Goal: Task Accomplishment & Management: Use online tool/utility

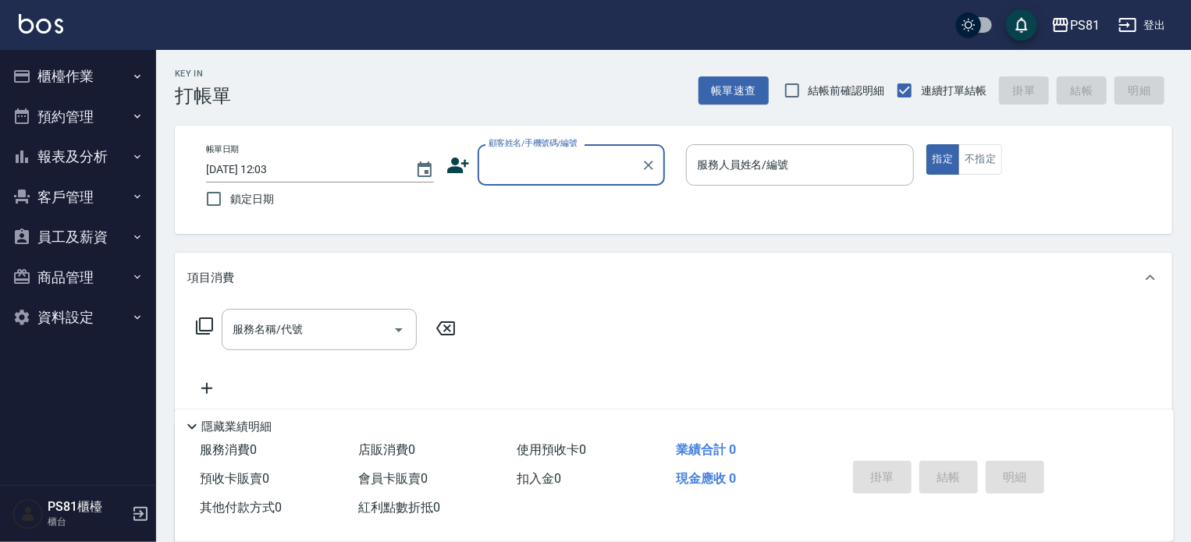
click at [68, 83] on button "櫃檯作業" at bounding box center [78, 76] width 144 height 41
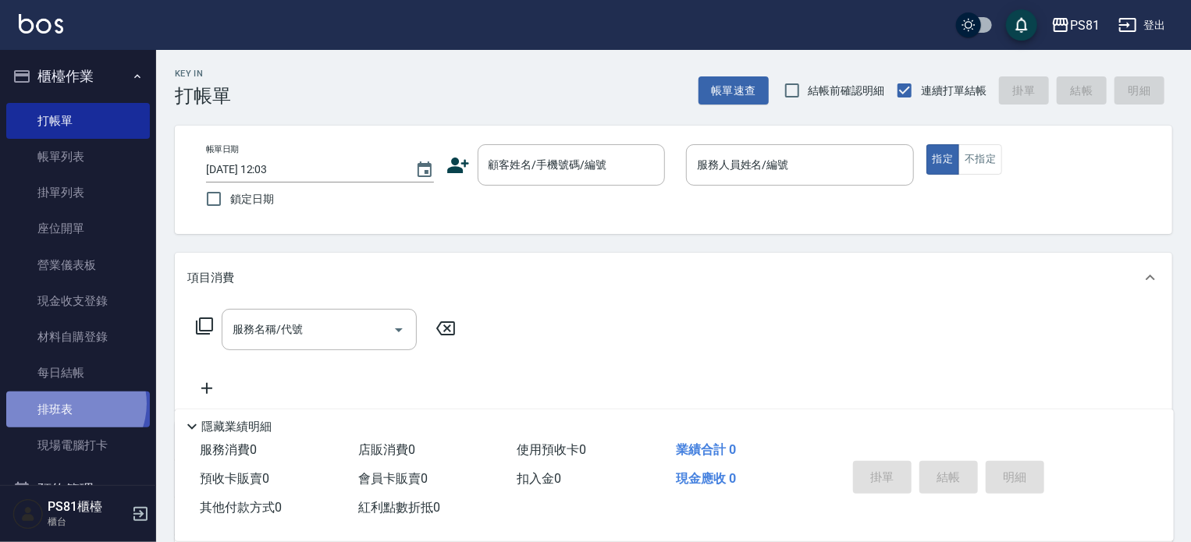
click at [69, 404] on link "排班表" at bounding box center [78, 410] width 144 height 36
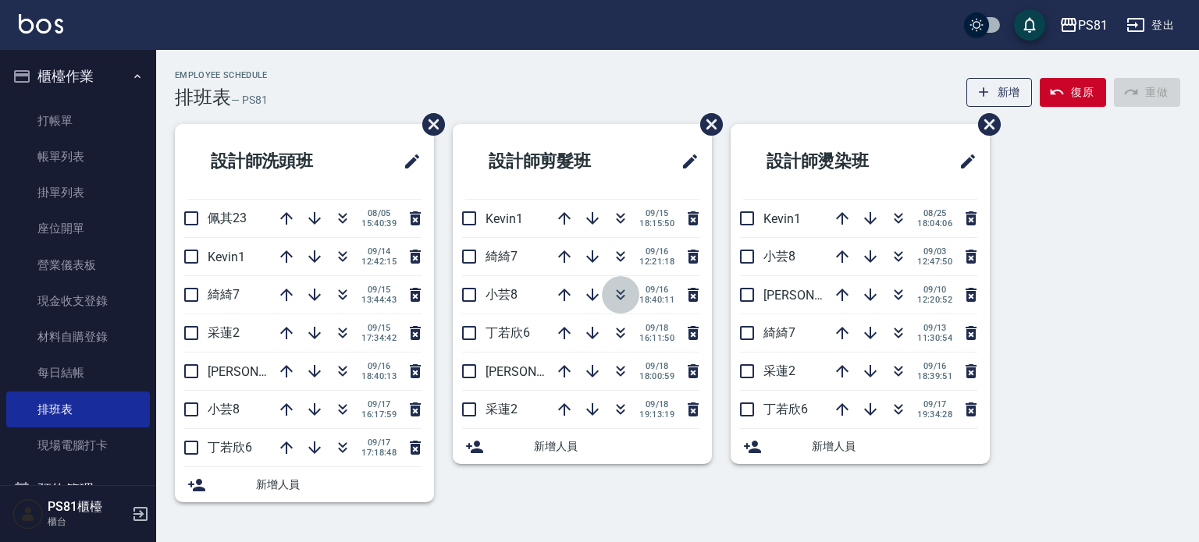
click at [628, 293] on icon "button" at bounding box center [620, 295] width 19 height 19
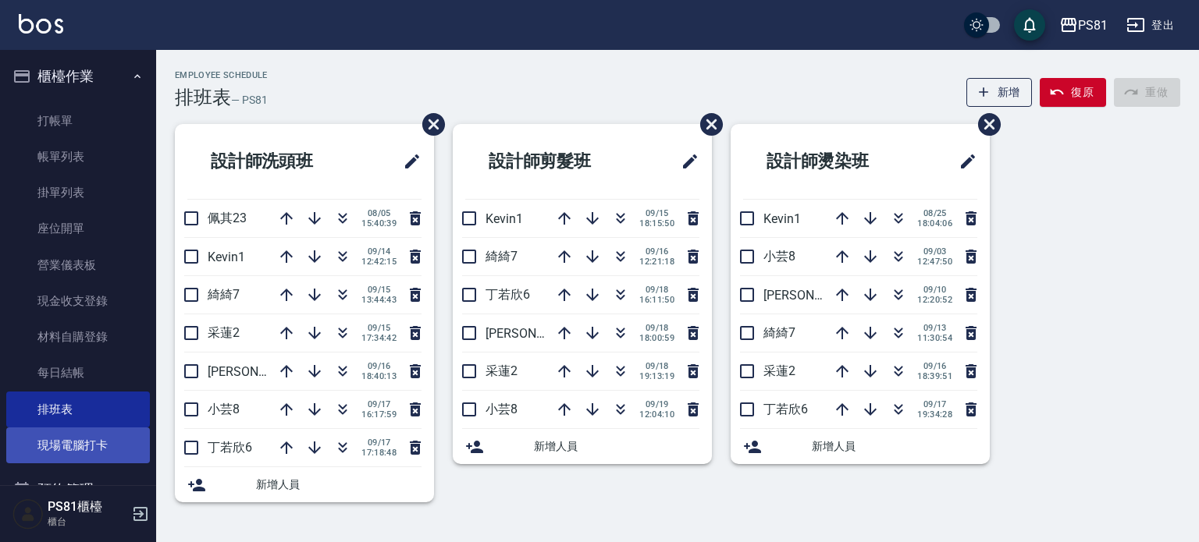
click at [115, 435] on link "現場電腦打卡" at bounding box center [78, 446] width 144 height 36
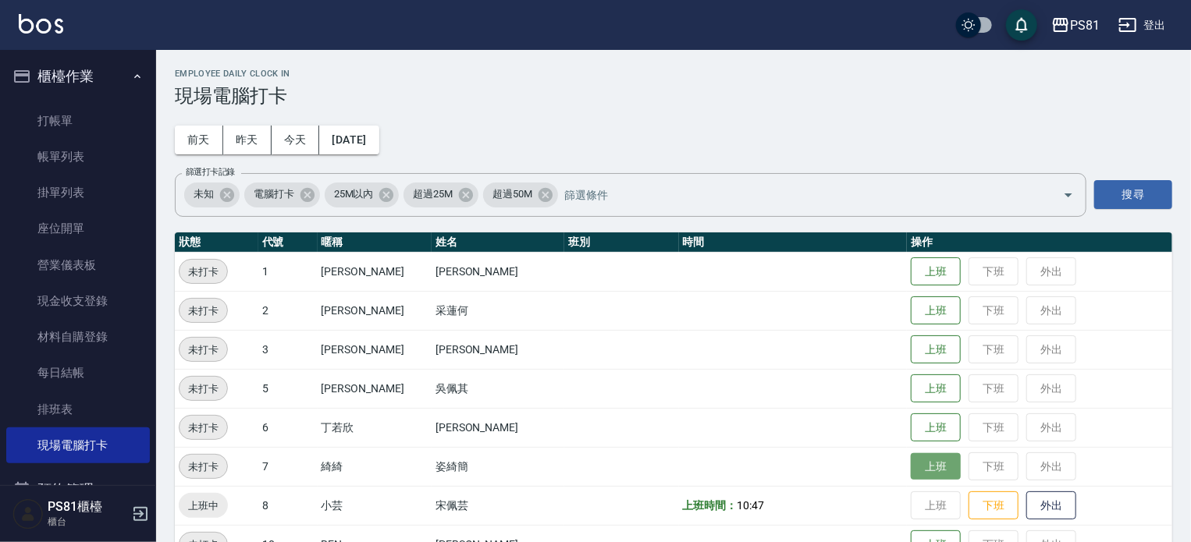
click at [911, 469] on button "上班" at bounding box center [936, 466] width 50 height 27
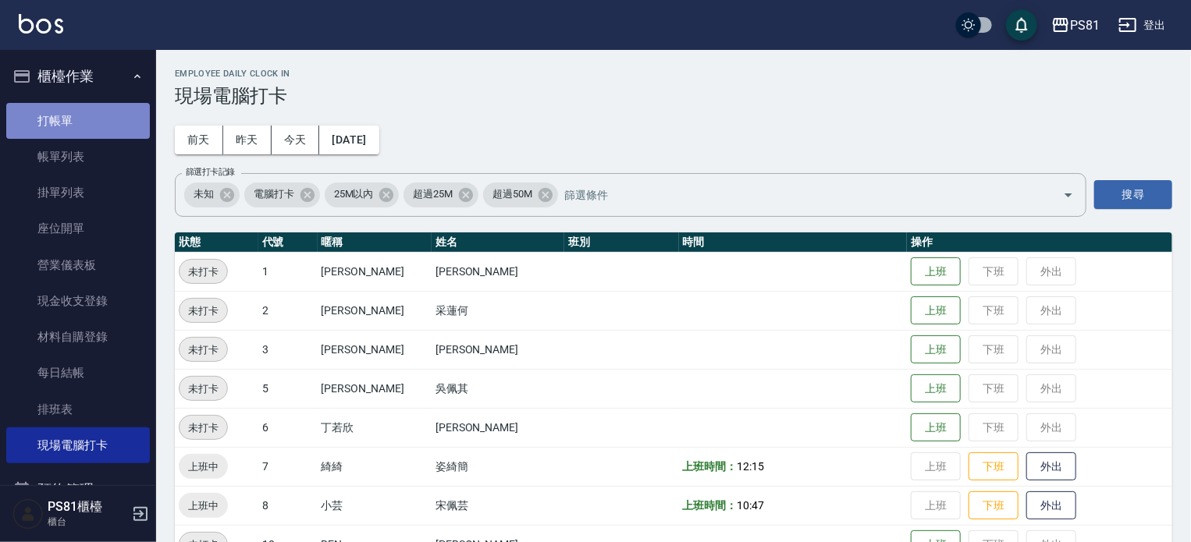
click at [126, 118] on link "打帳單" at bounding box center [78, 121] width 144 height 36
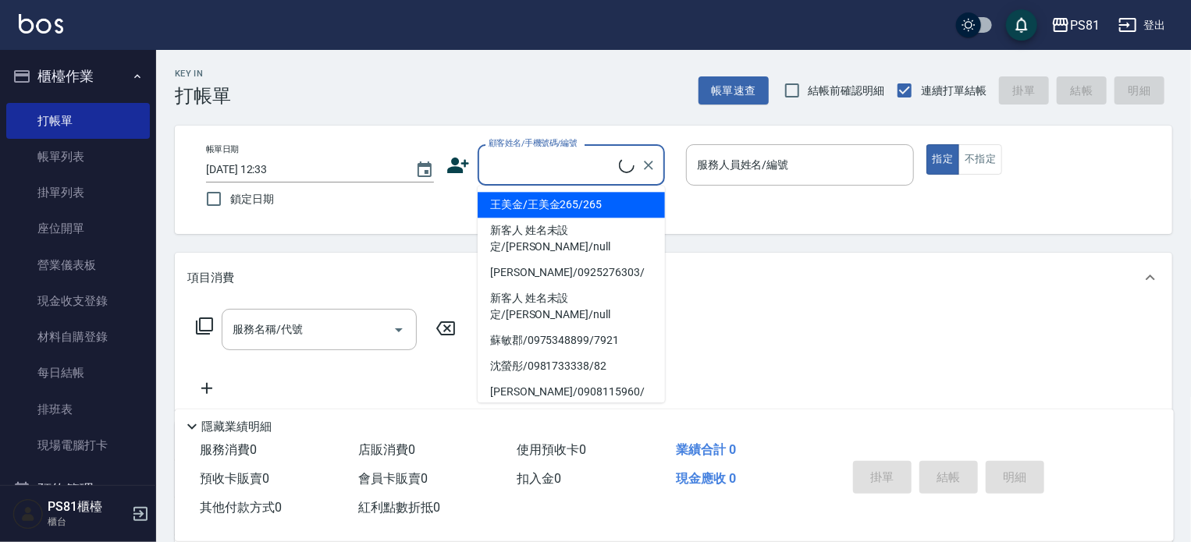
click at [613, 165] on input "顧客姓名/手機號碼/編號" at bounding box center [552, 164] width 134 height 27
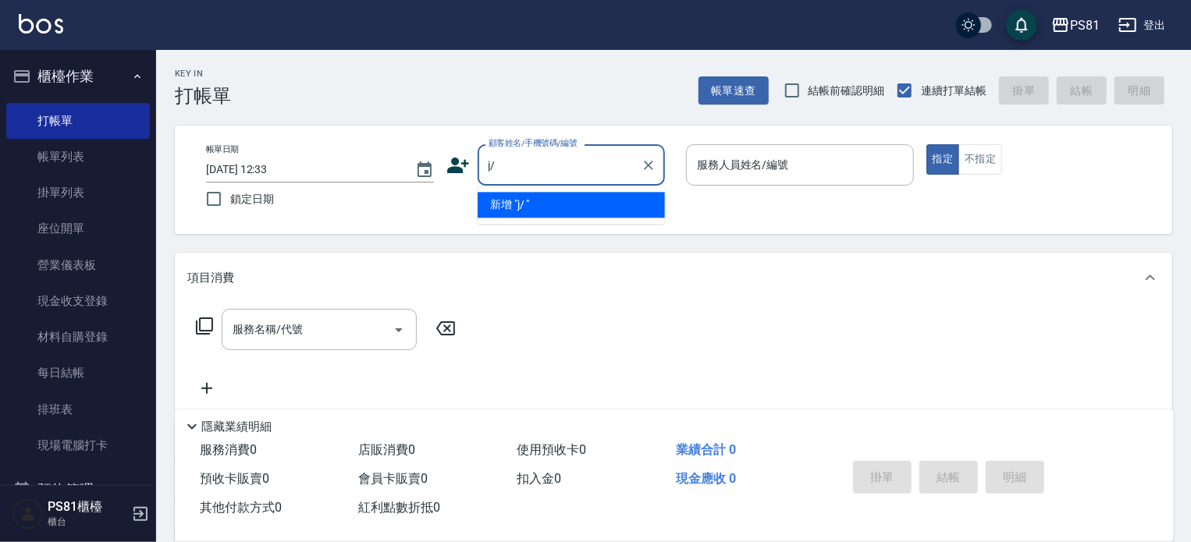
type input "j"
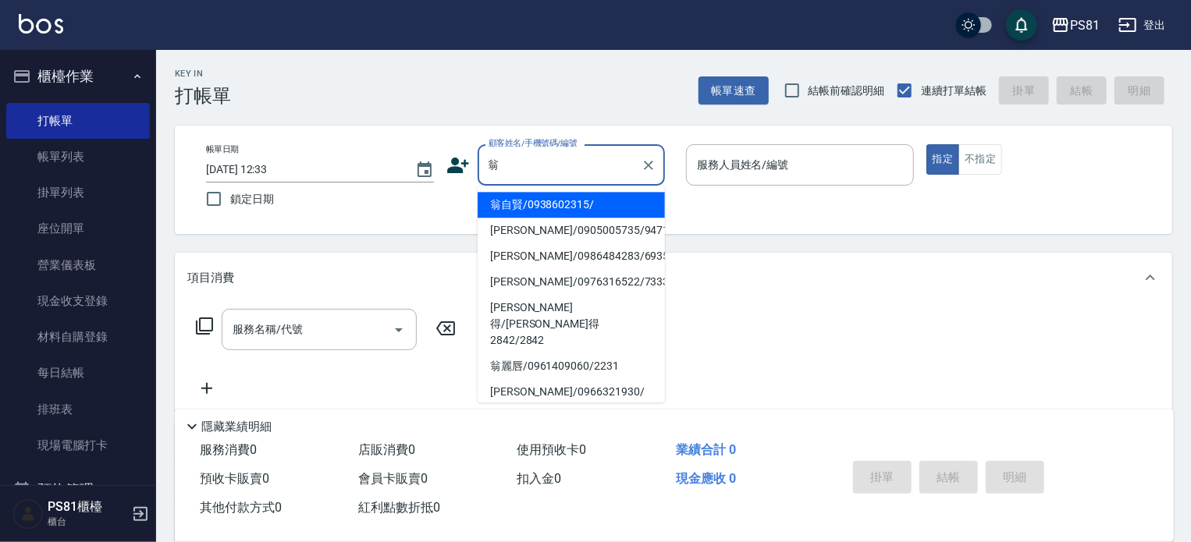
click at [520, 208] on li "翁自賢/0938602315/" at bounding box center [571, 205] width 187 height 26
type input "翁自賢/0938602315/"
type input "小芸-8"
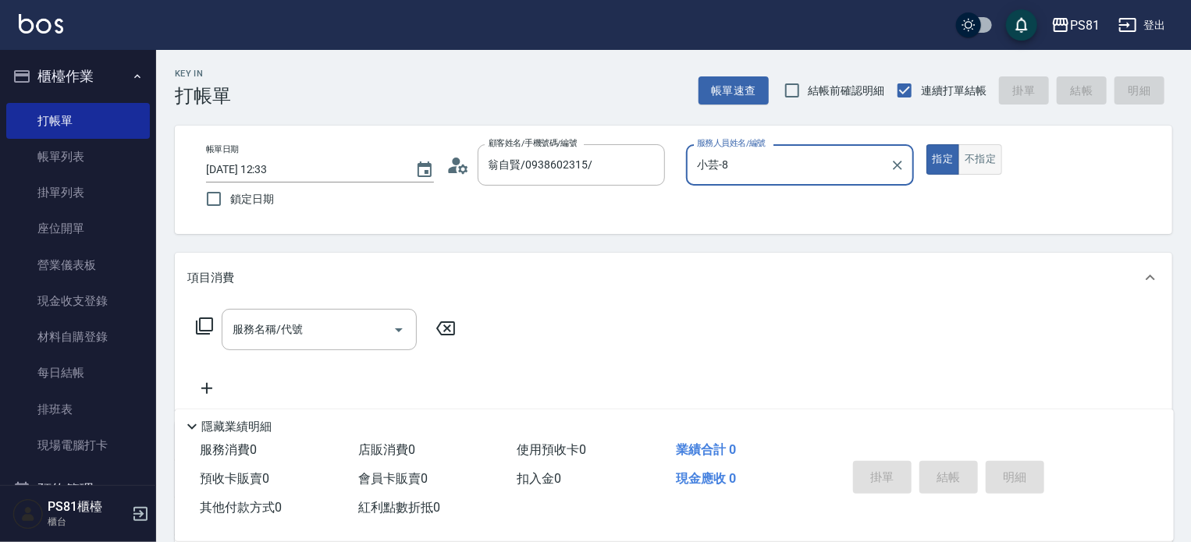
drag, startPoint x: 983, startPoint y: 156, endPoint x: 972, endPoint y: 153, distance: 10.6
click at [980, 155] on button "不指定" at bounding box center [980, 159] width 44 height 30
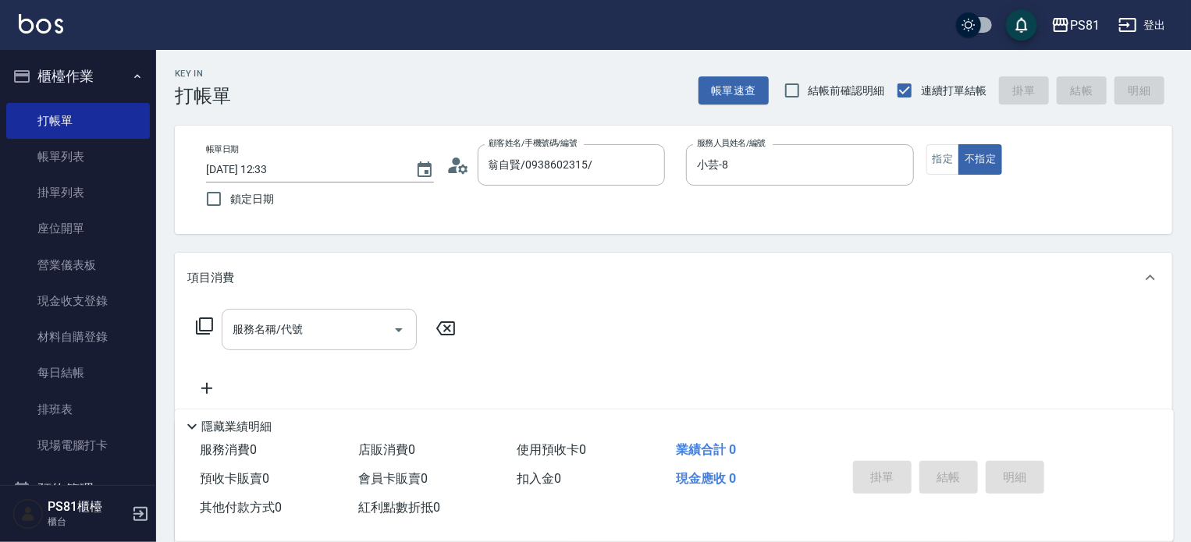
click at [303, 328] on input "服務名稱/代號" at bounding box center [308, 329] width 158 height 27
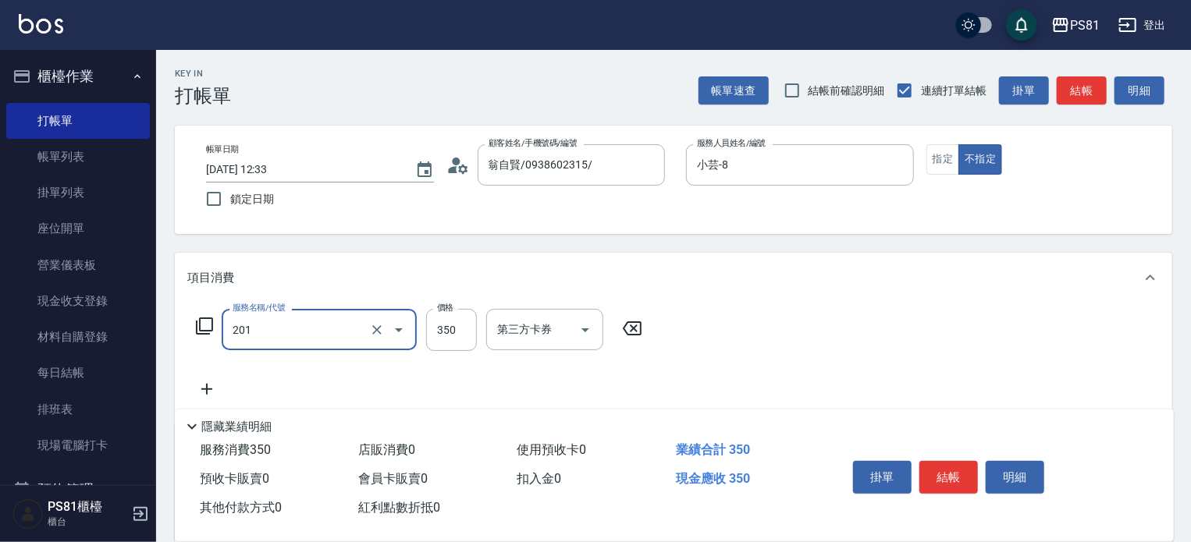
type input "洗剪350(201)"
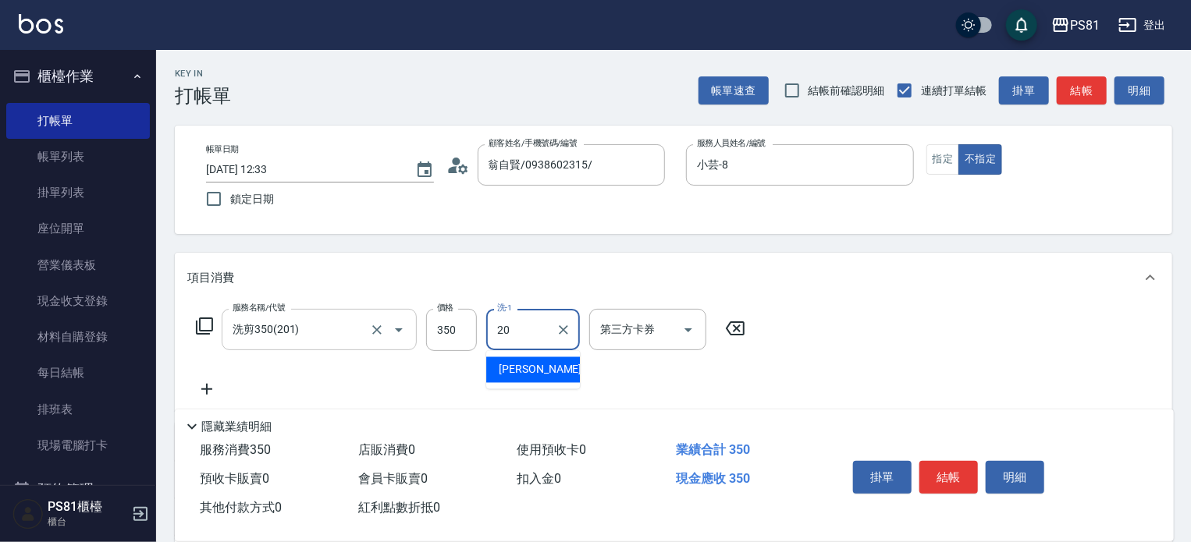
type input "[PERSON_NAME]-20"
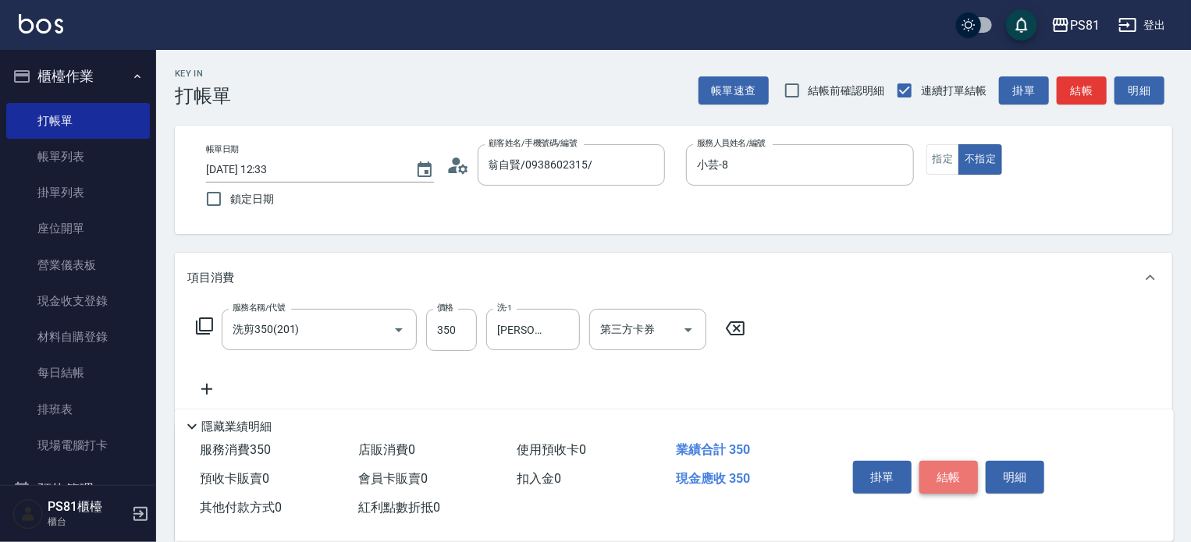
click at [940, 483] on button "結帳" at bounding box center [948, 477] width 59 height 33
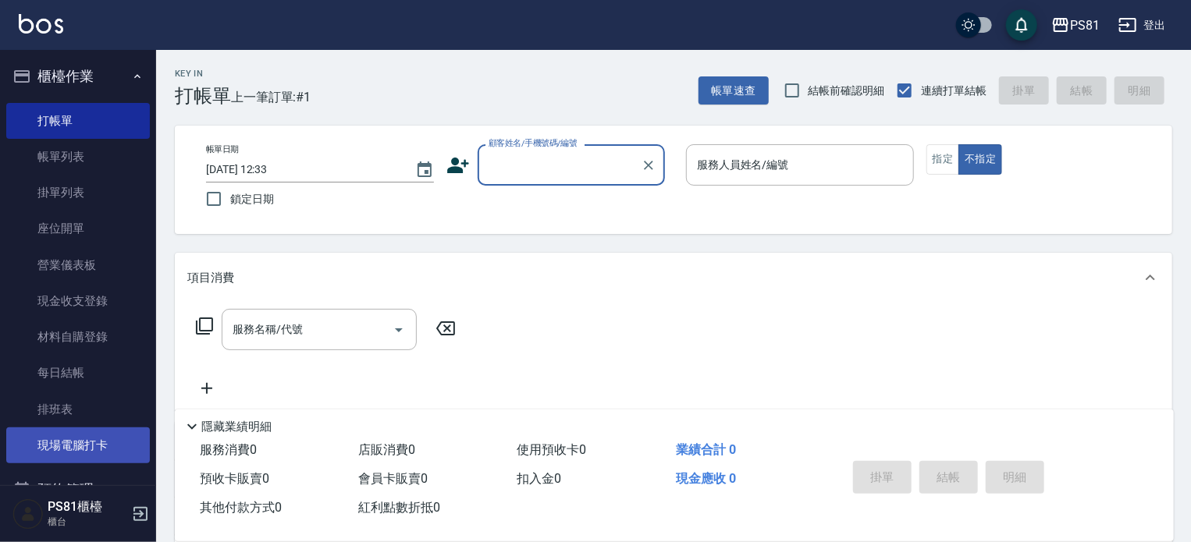
click at [68, 453] on link "現場電腦打卡" at bounding box center [78, 446] width 144 height 36
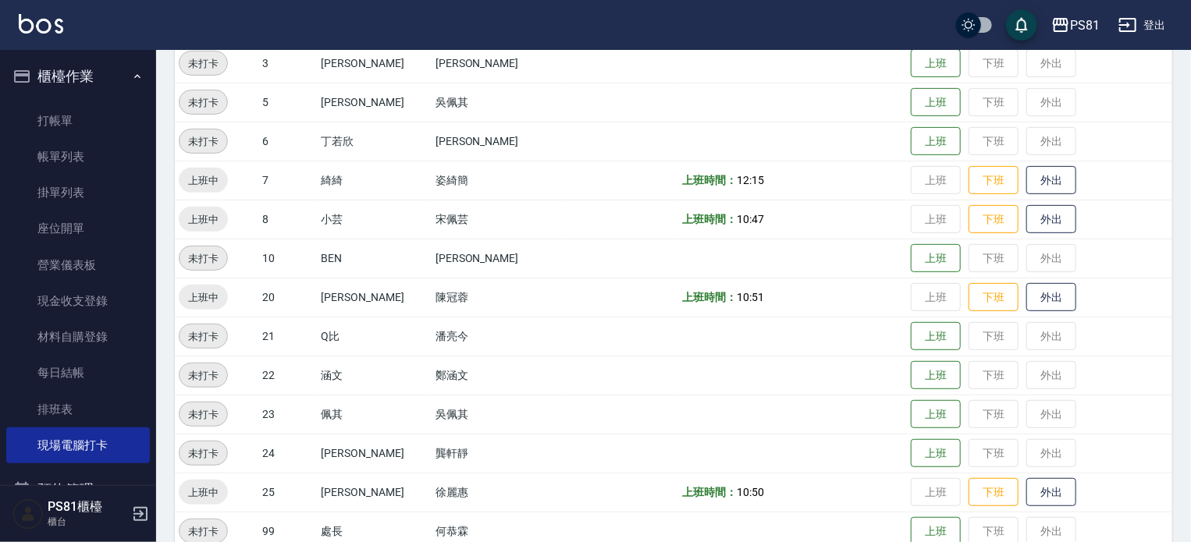
scroll to position [312, 0]
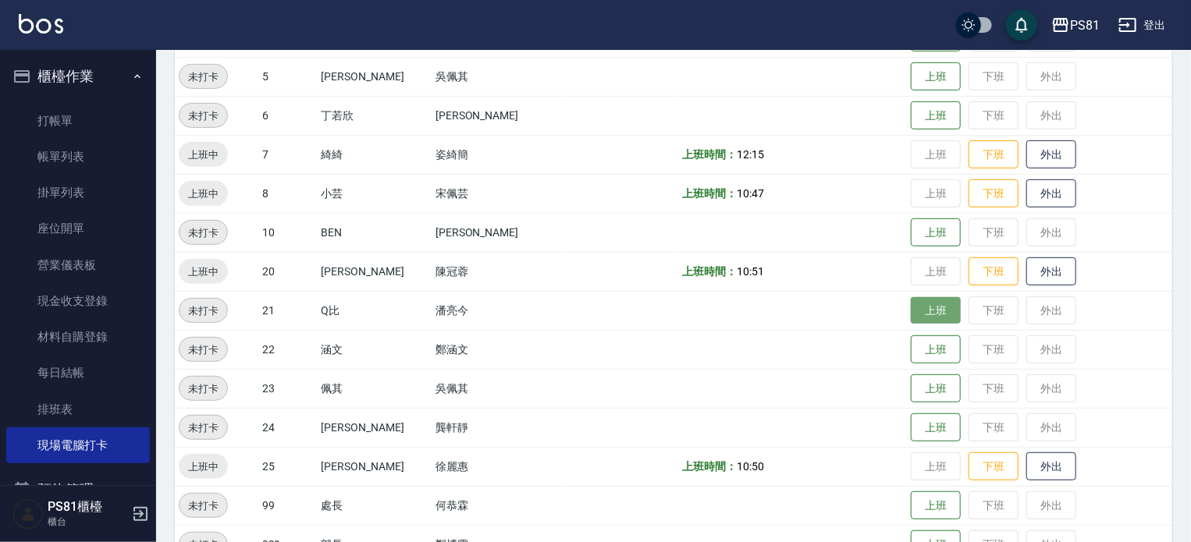
click at [919, 311] on button "上班" at bounding box center [936, 310] width 50 height 27
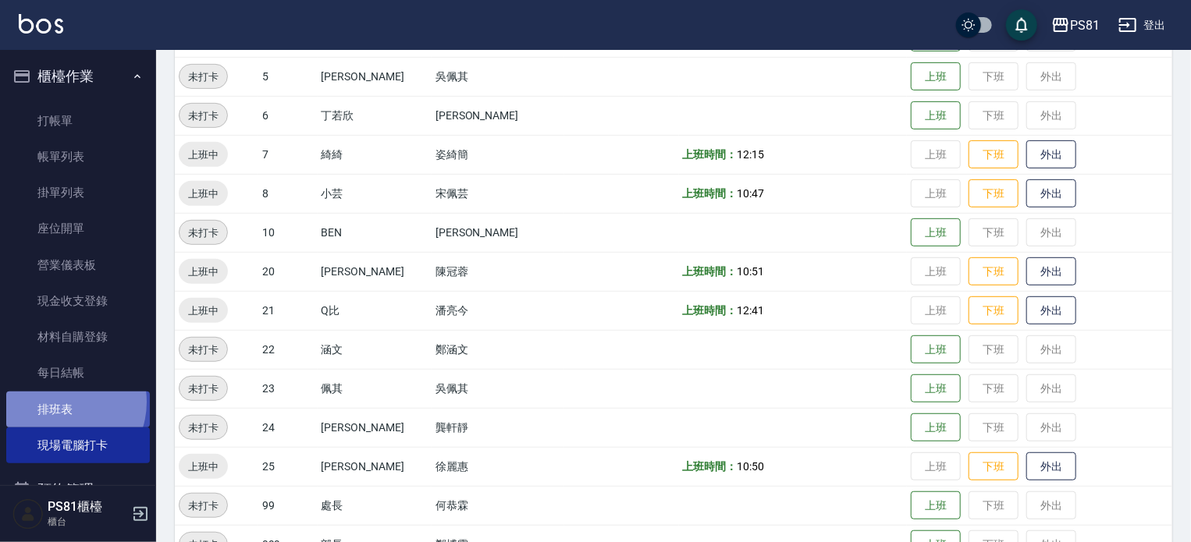
click at [61, 402] on link "排班表" at bounding box center [78, 410] width 144 height 36
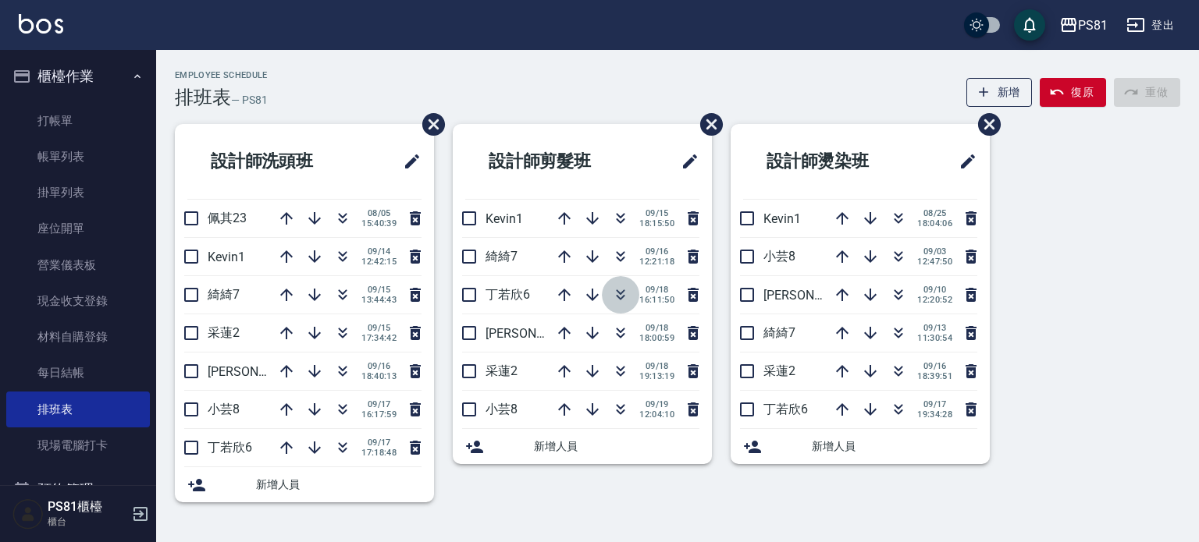
click at [623, 298] on icon "button" at bounding box center [620, 295] width 19 height 19
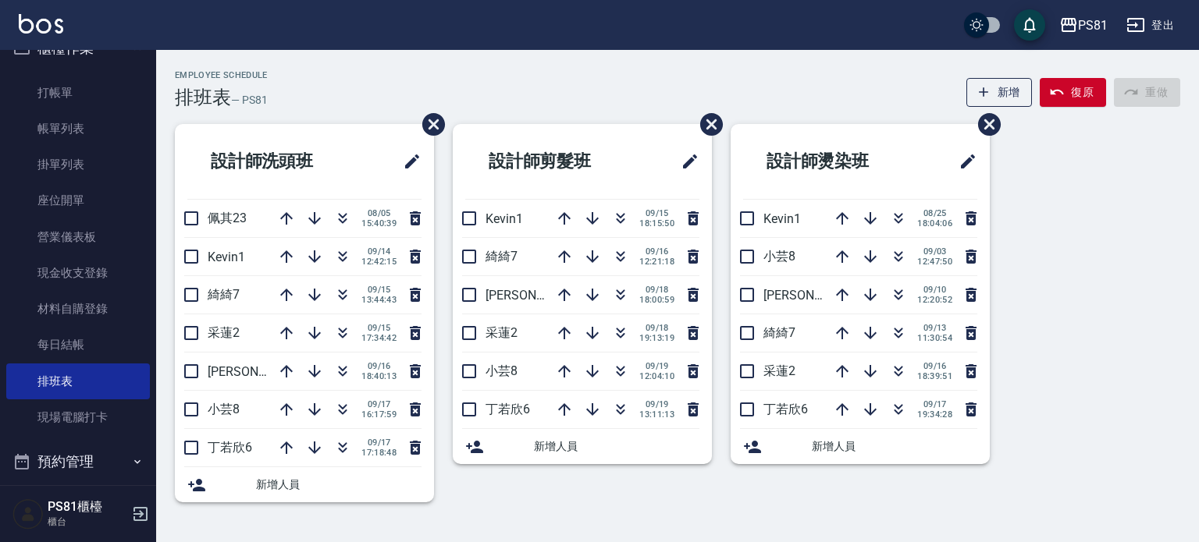
scroll to position [244, 0]
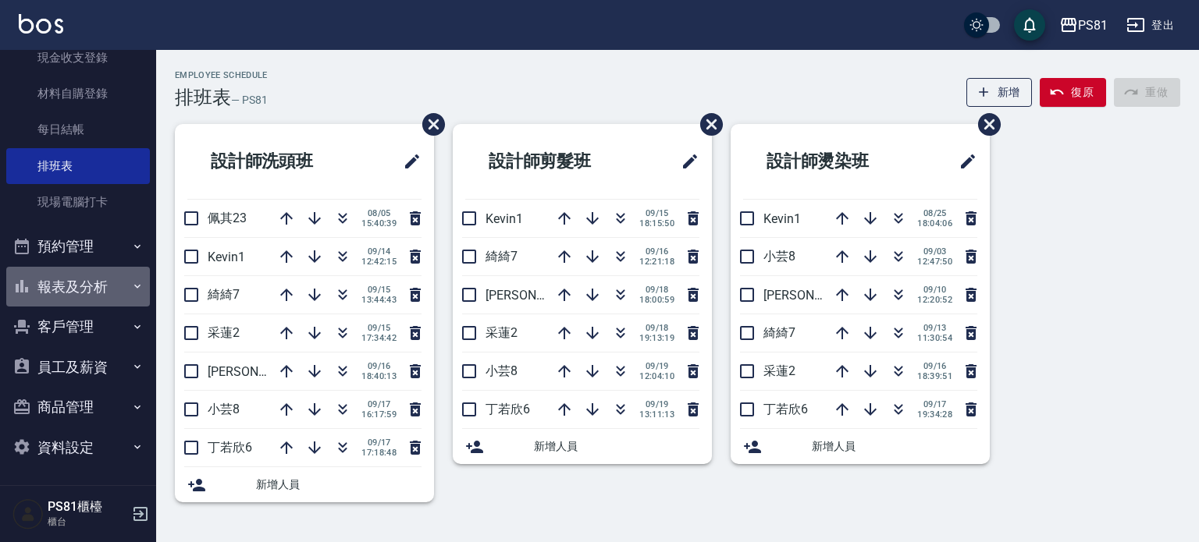
click at [98, 273] on button "報表及分析" at bounding box center [78, 287] width 144 height 41
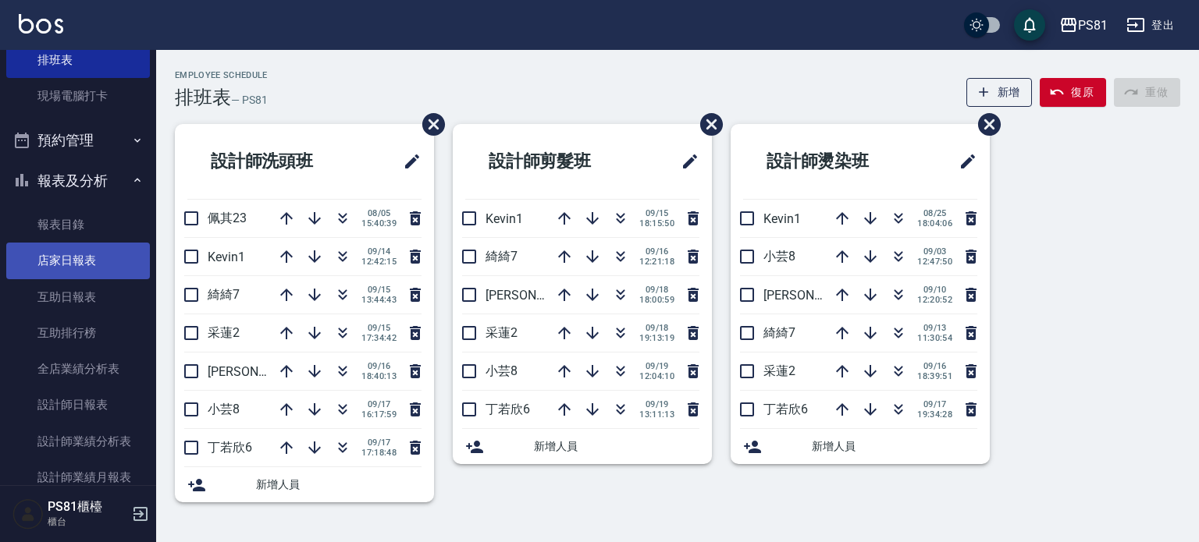
scroll to position [478, 0]
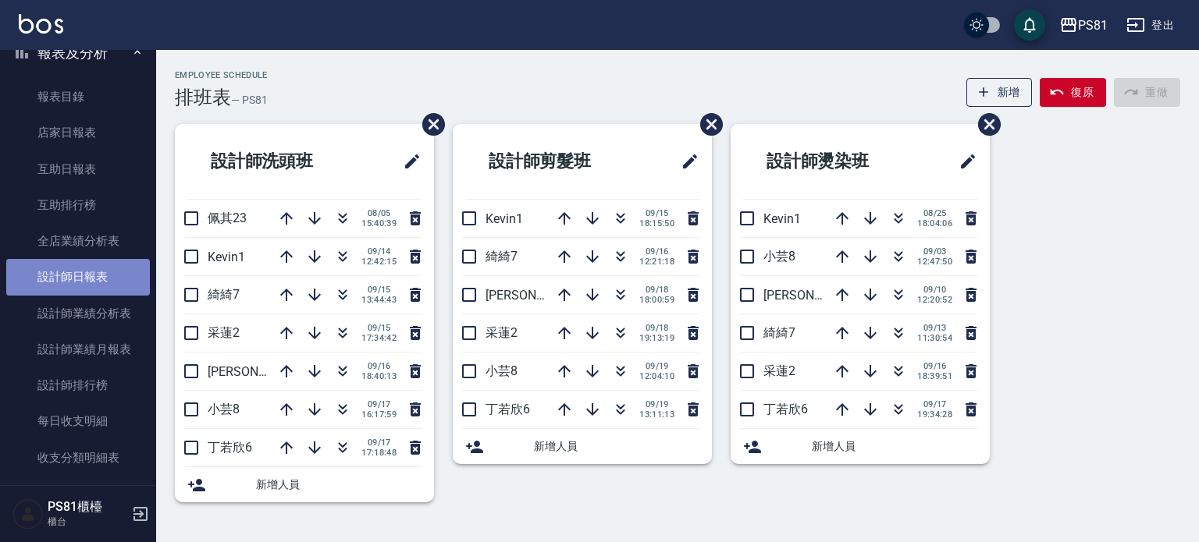
click at [84, 276] on link "設計師日報表" at bounding box center [78, 277] width 144 height 36
